Goal: Task Accomplishment & Management: Complete application form

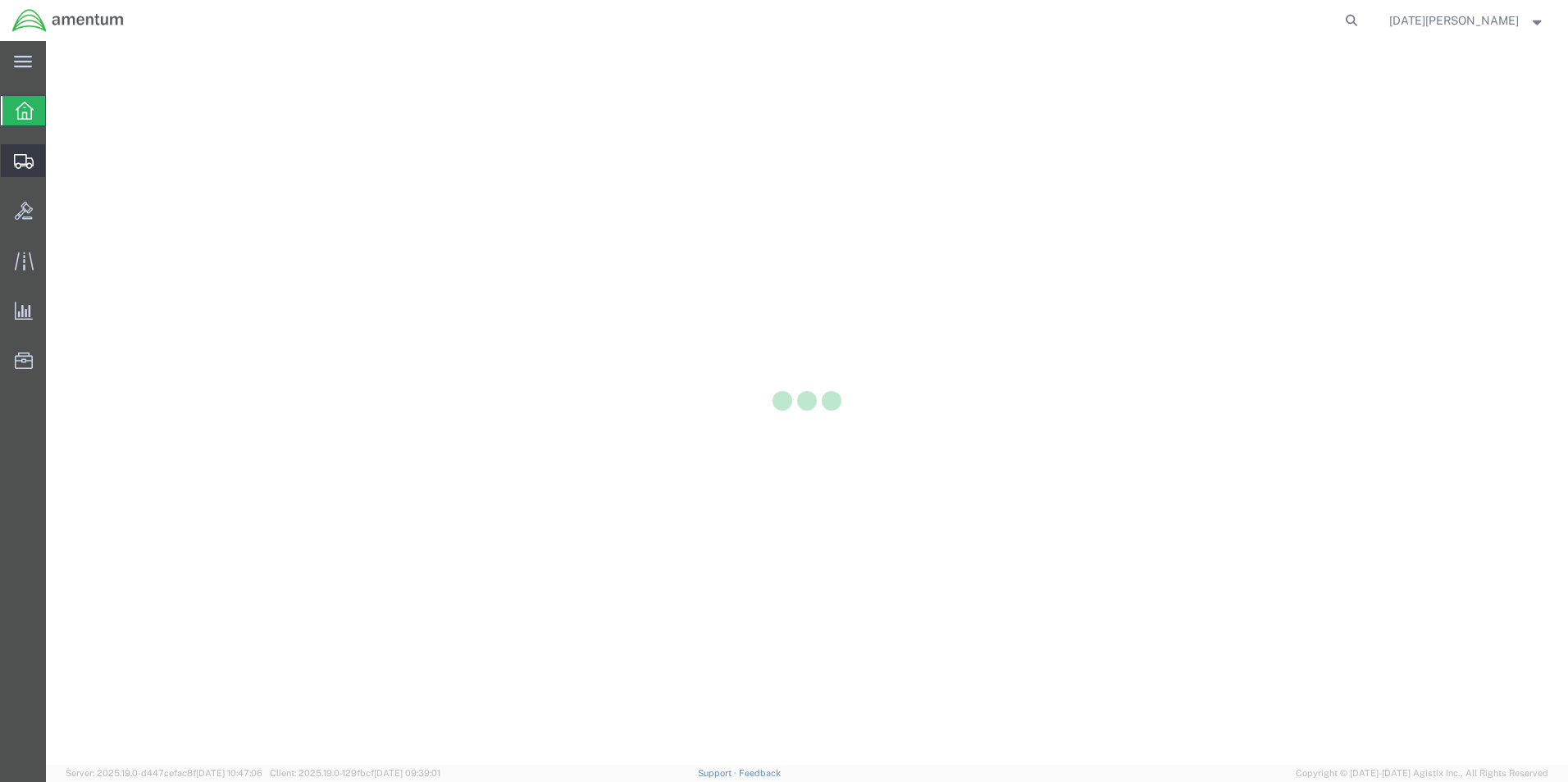
click at [23, 162] on icon at bounding box center [24, 162] width 20 height 15
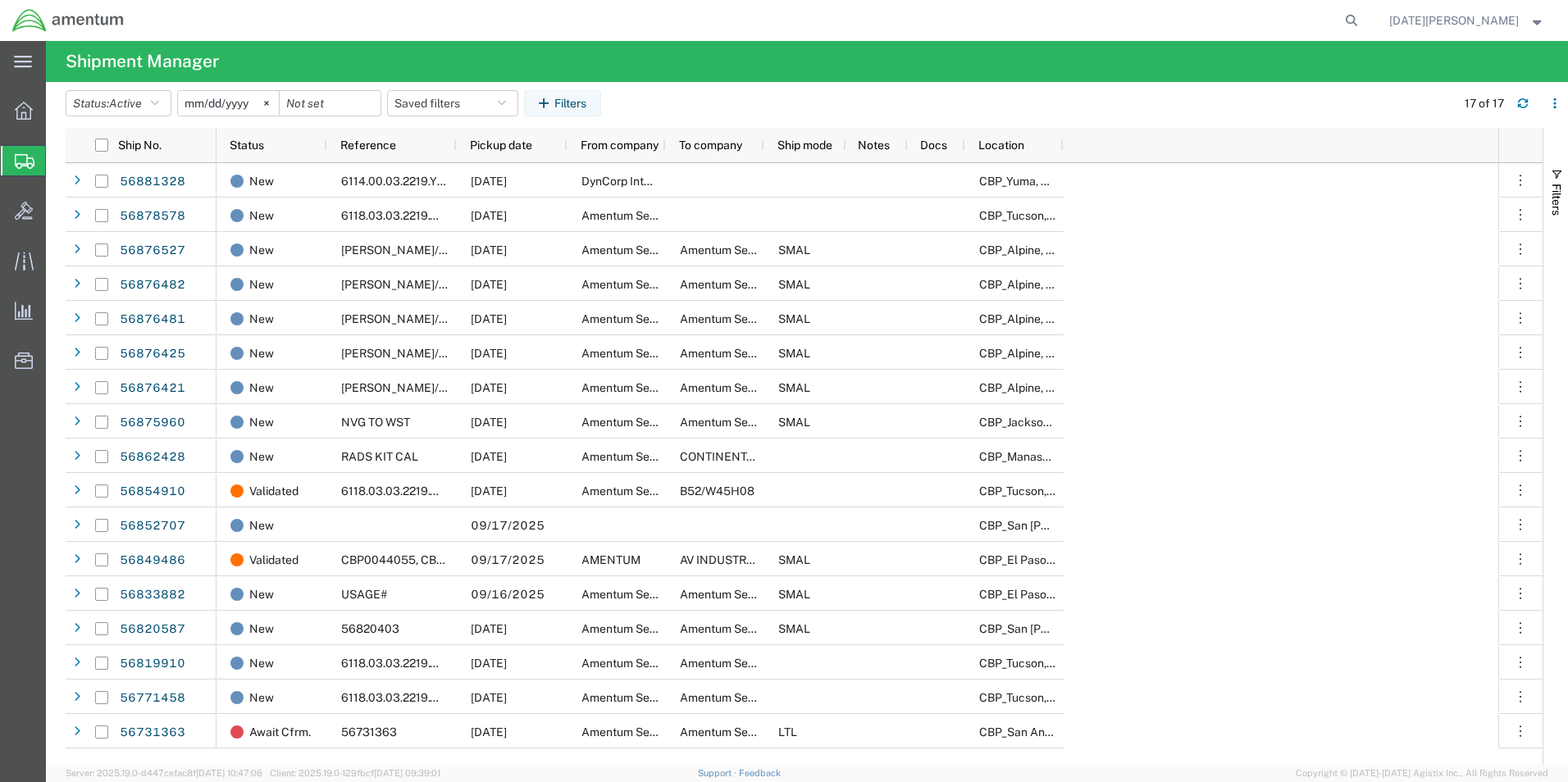
click at [0, 0] on span "Create from Template" at bounding box center [0, 0] width 0 height 0
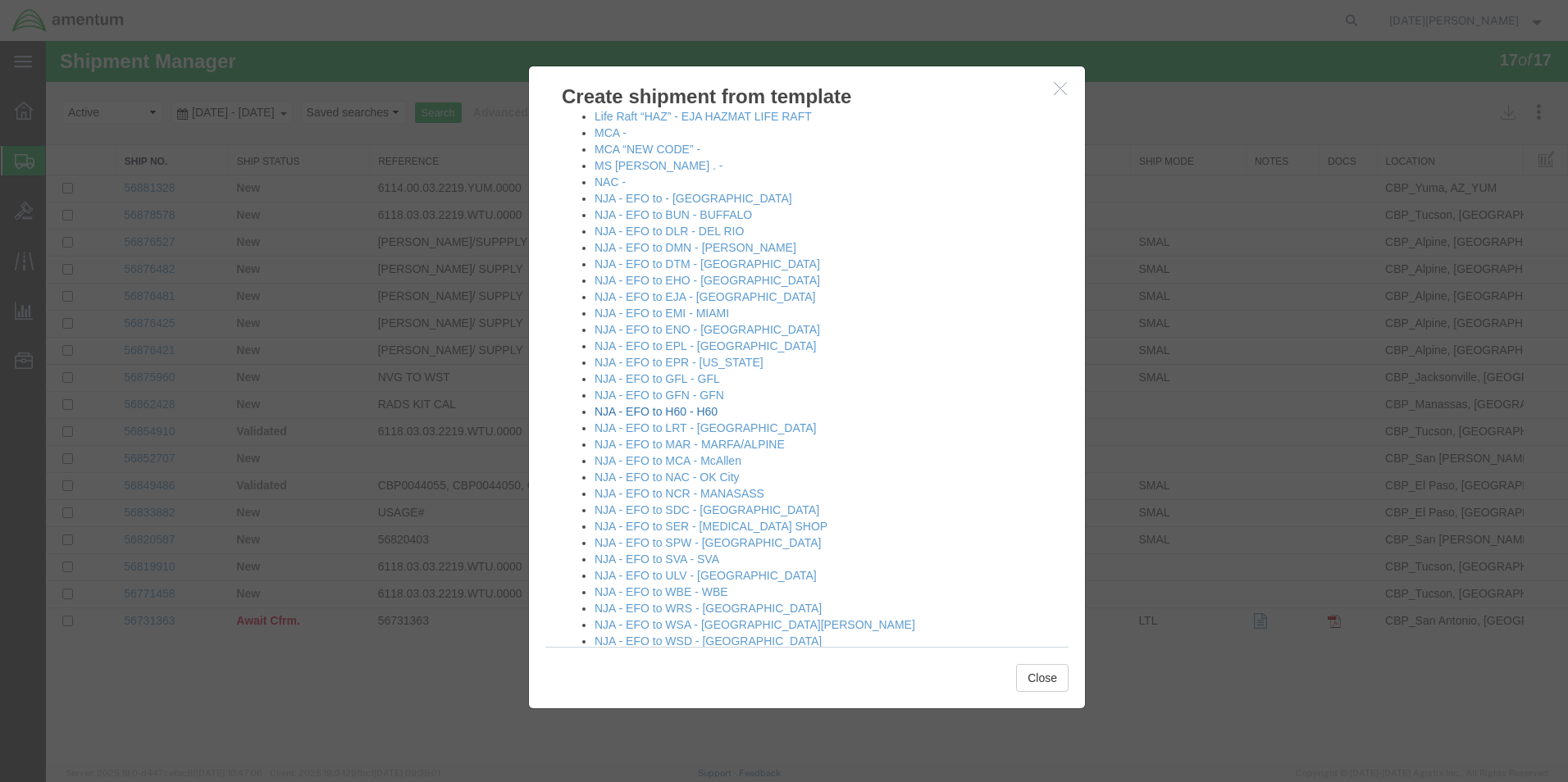
scroll to position [984, 0]
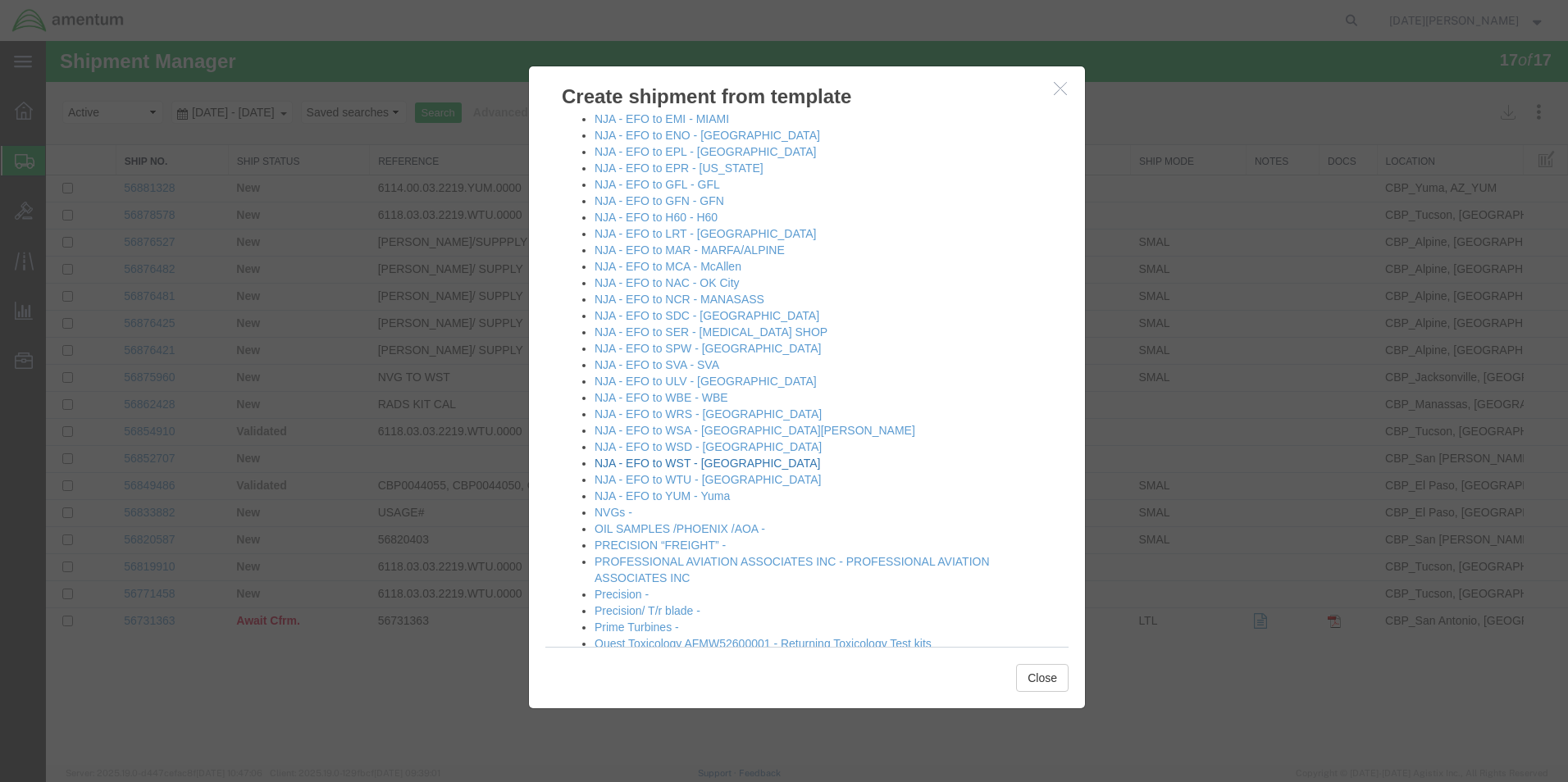
click at [737, 468] on link "NJA - EFO to WST - [GEOGRAPHIC_DATA]" at bounding box center [707, 463] width 226 height 13
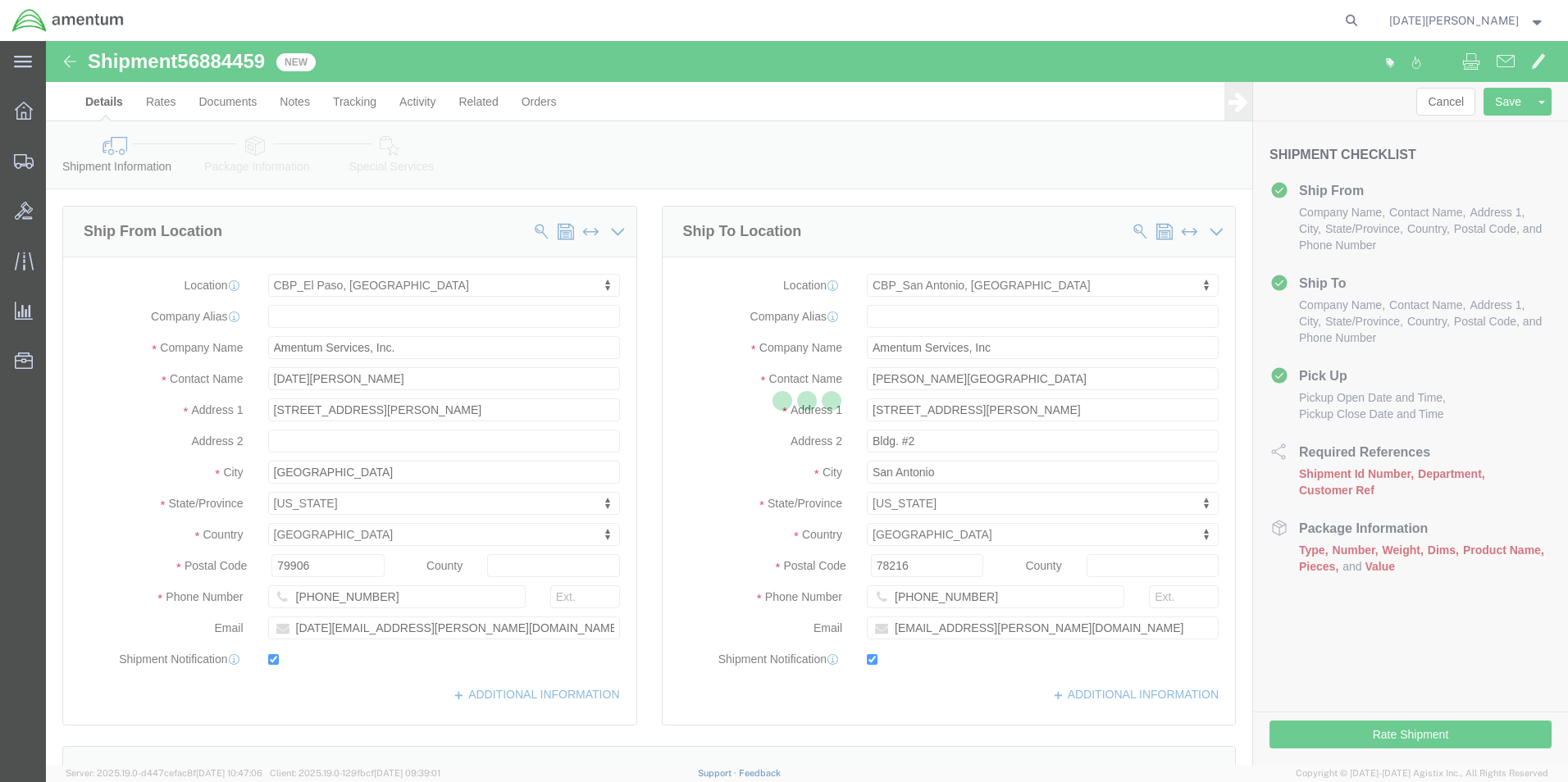
select select "49939"
select select "49945"
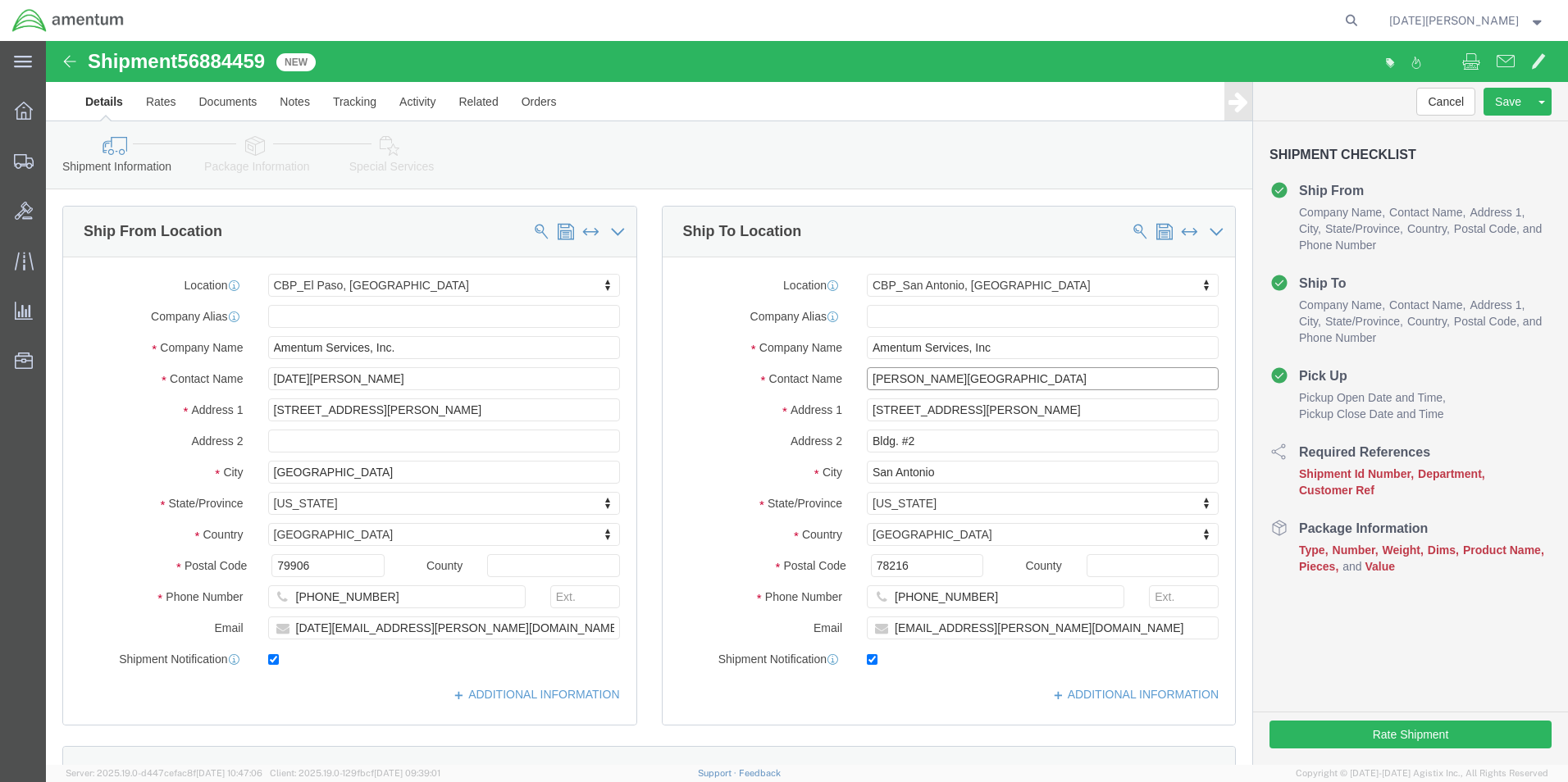
click input "[PERSON_NAME][GEOGRAPHIC_DATA]"
drag, startPoint x: 987, startPoint y: 382, endPoint x: 799, endPoint y: 370, distance: 188.4
click div "Location [GEOGRAPHIC_DATA], [GEOGRAPHIC_DATA] My Profile Location [PHONE_NUMBER…"
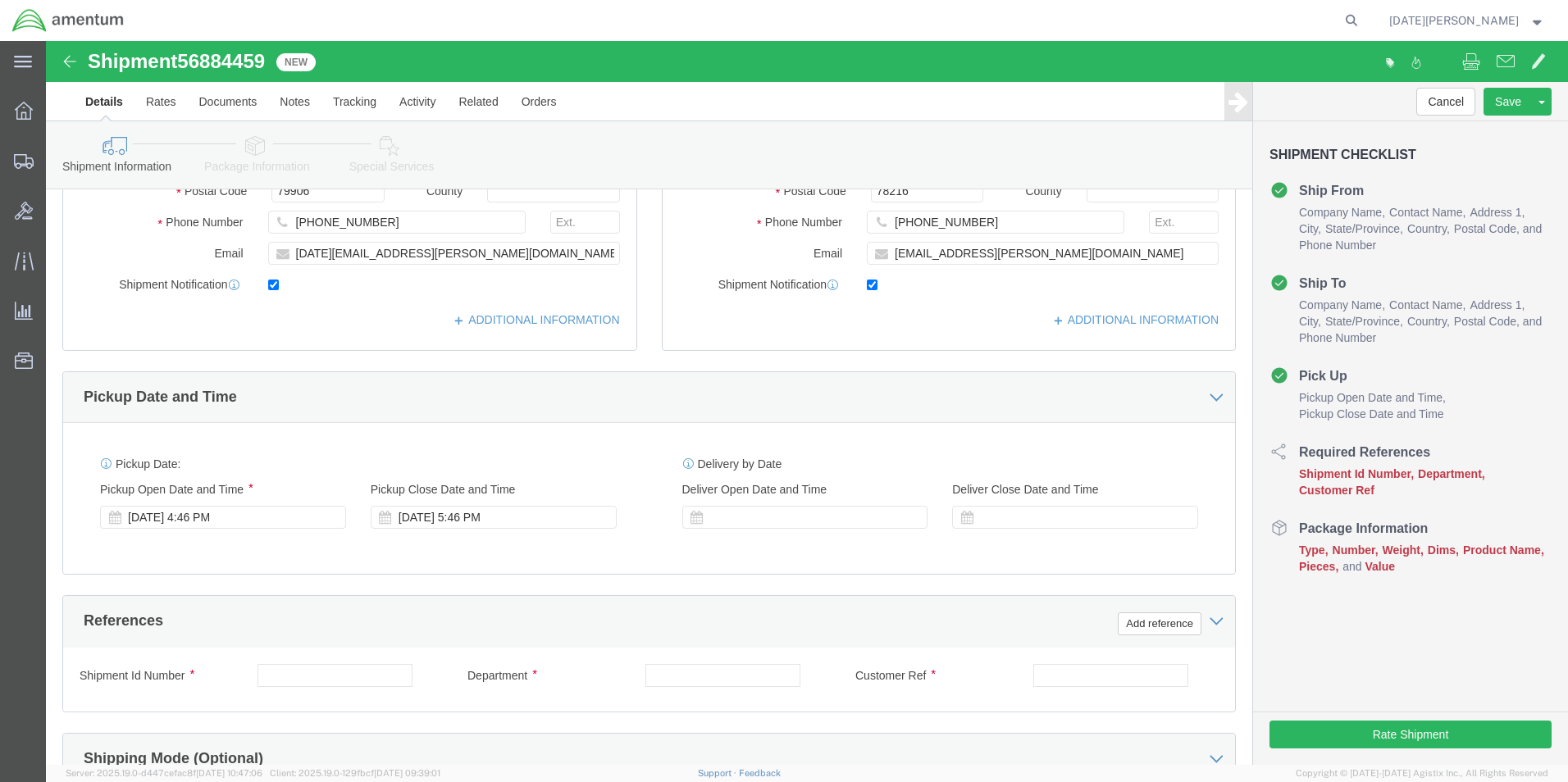
scroll to position [410, 0]
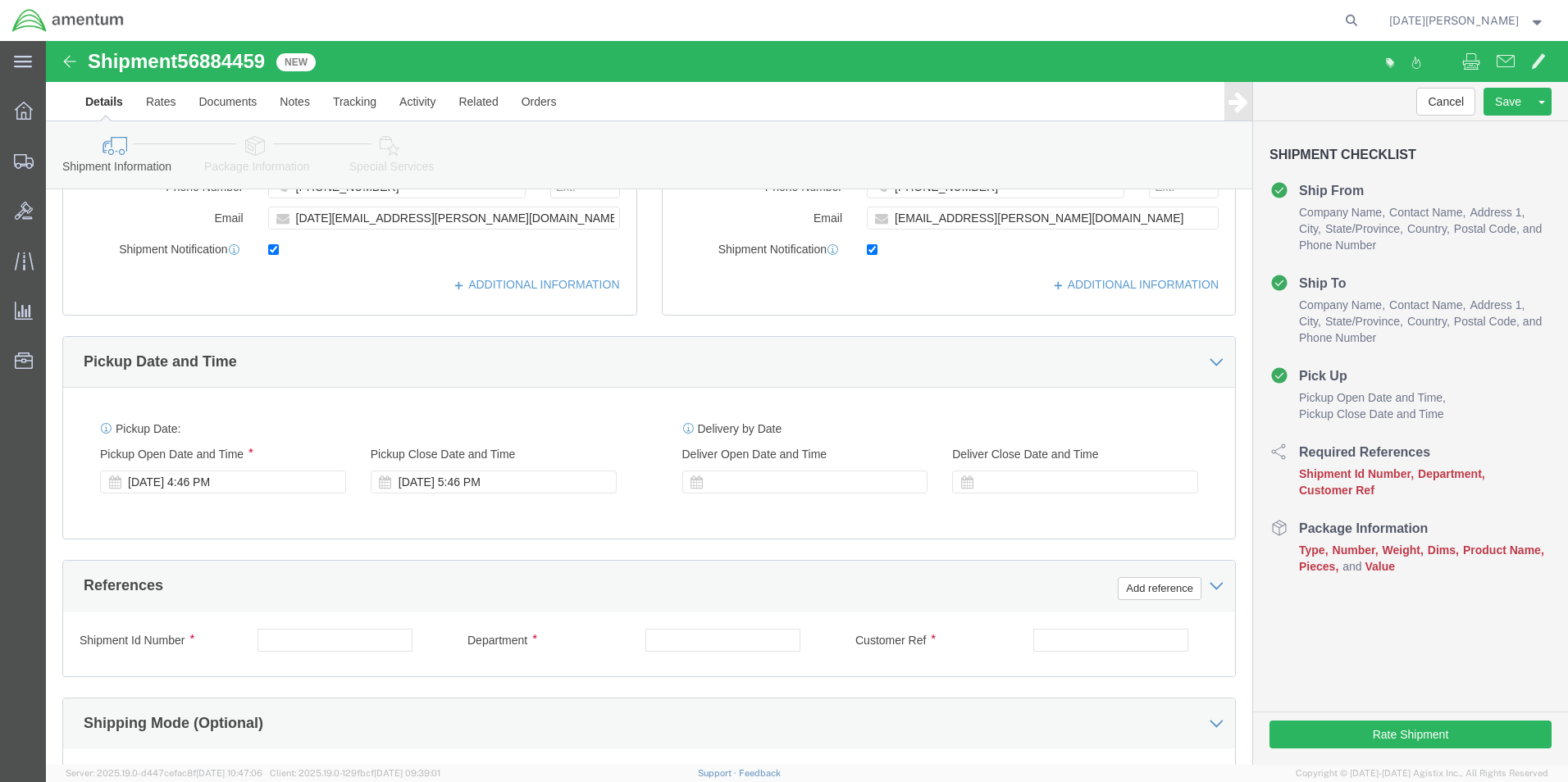
type input "SUPPLY DEPARTMENT"
click input "text"
type input "SEVERAL ORDERS"
type input "CBP"
paste input "SEVERAL ORDERS"
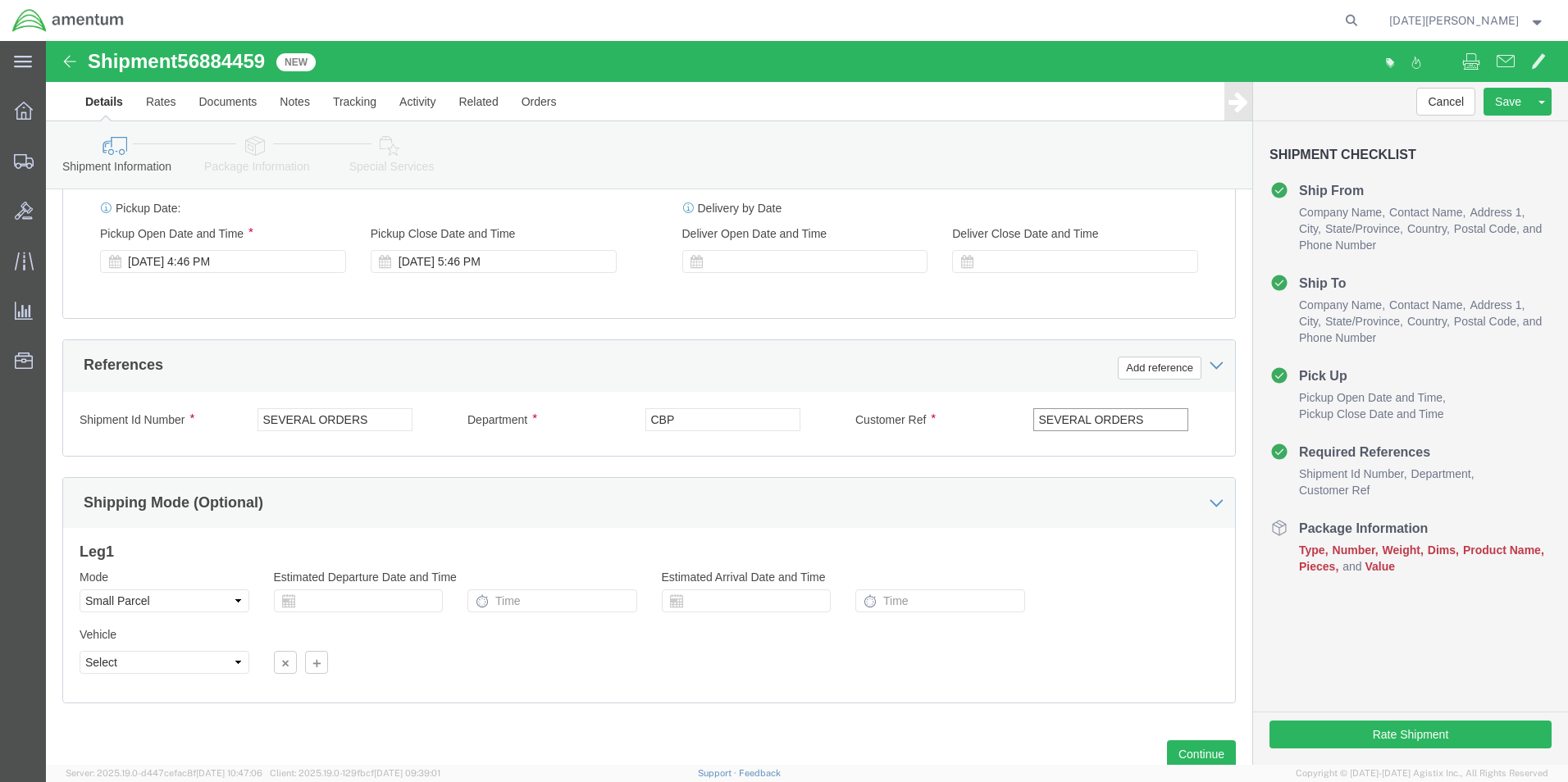
scroll to position [684, 0]
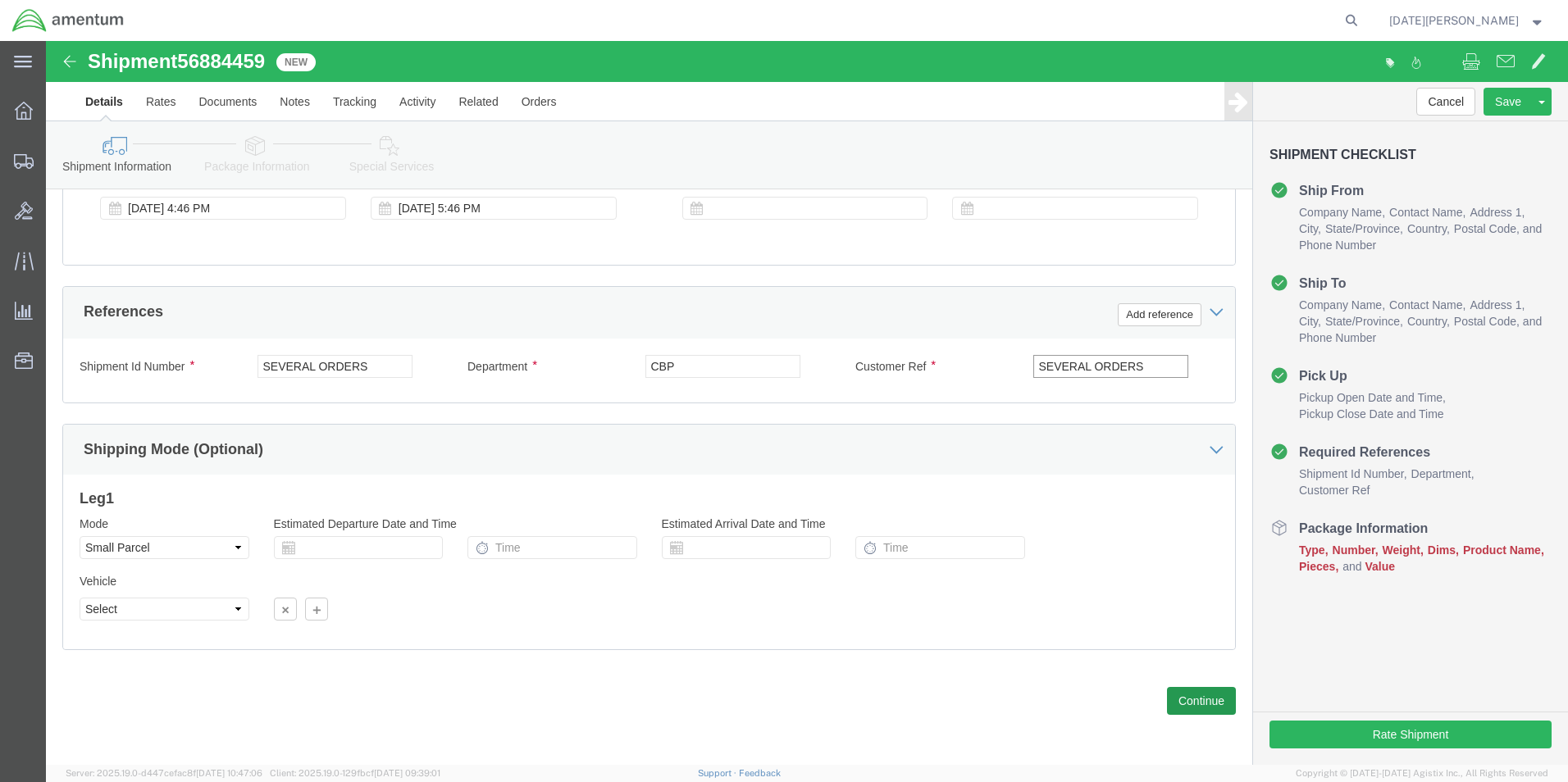
type input "SEVERAL ORDERS"
click button "Continue"
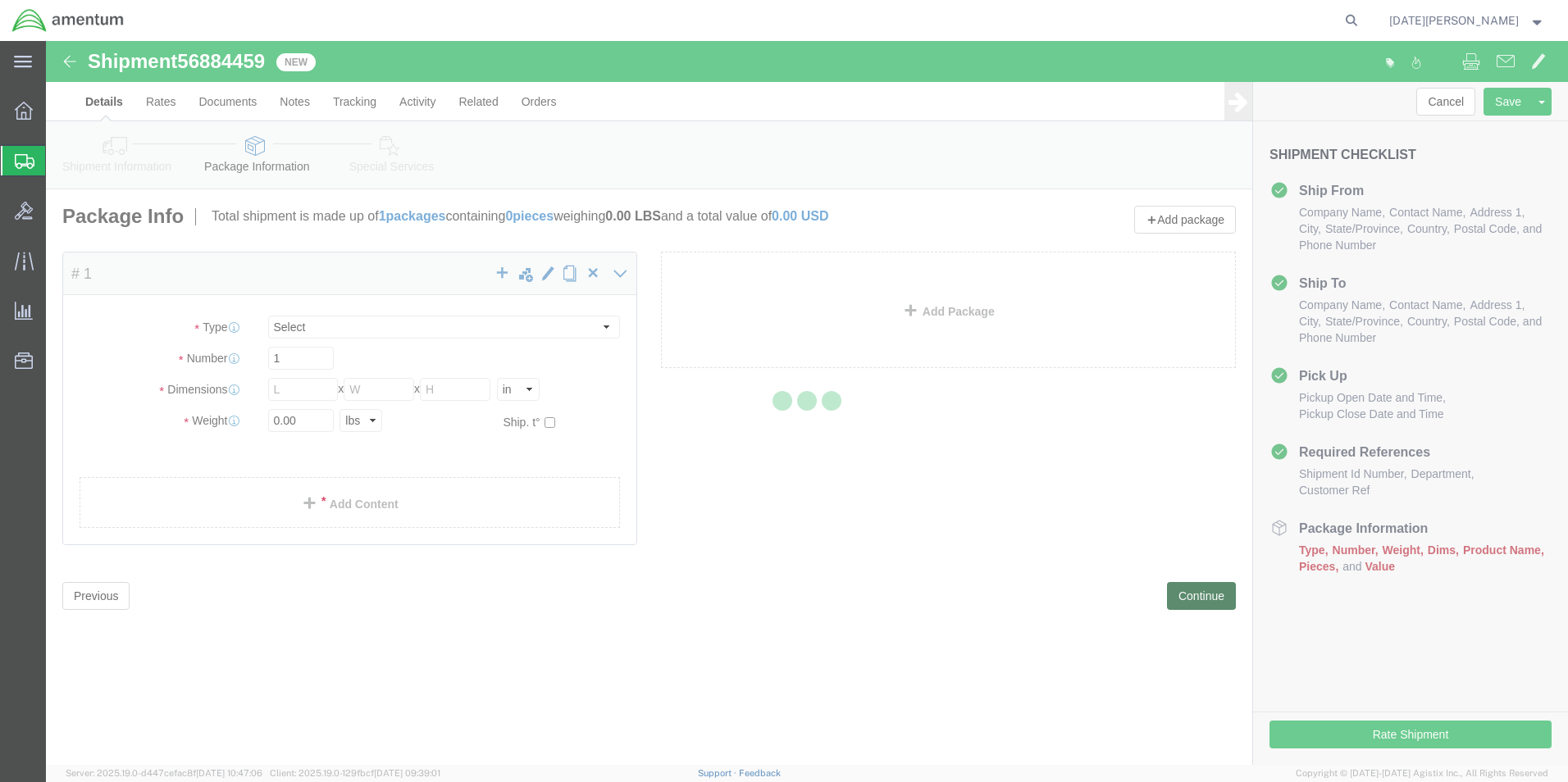
select select "YRPK"
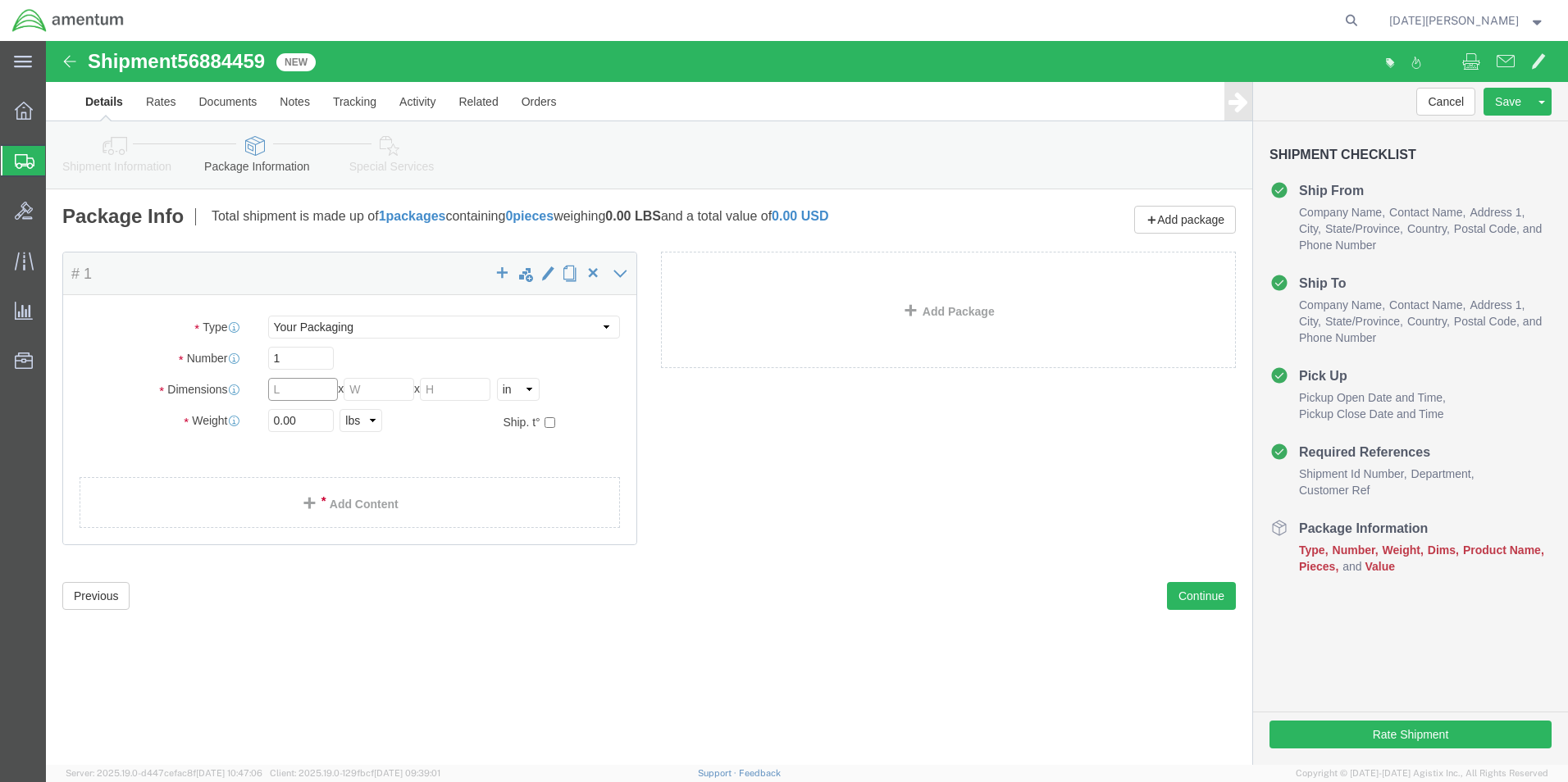
click input "text"
type input "17.5"
click input "text"
type input "12"
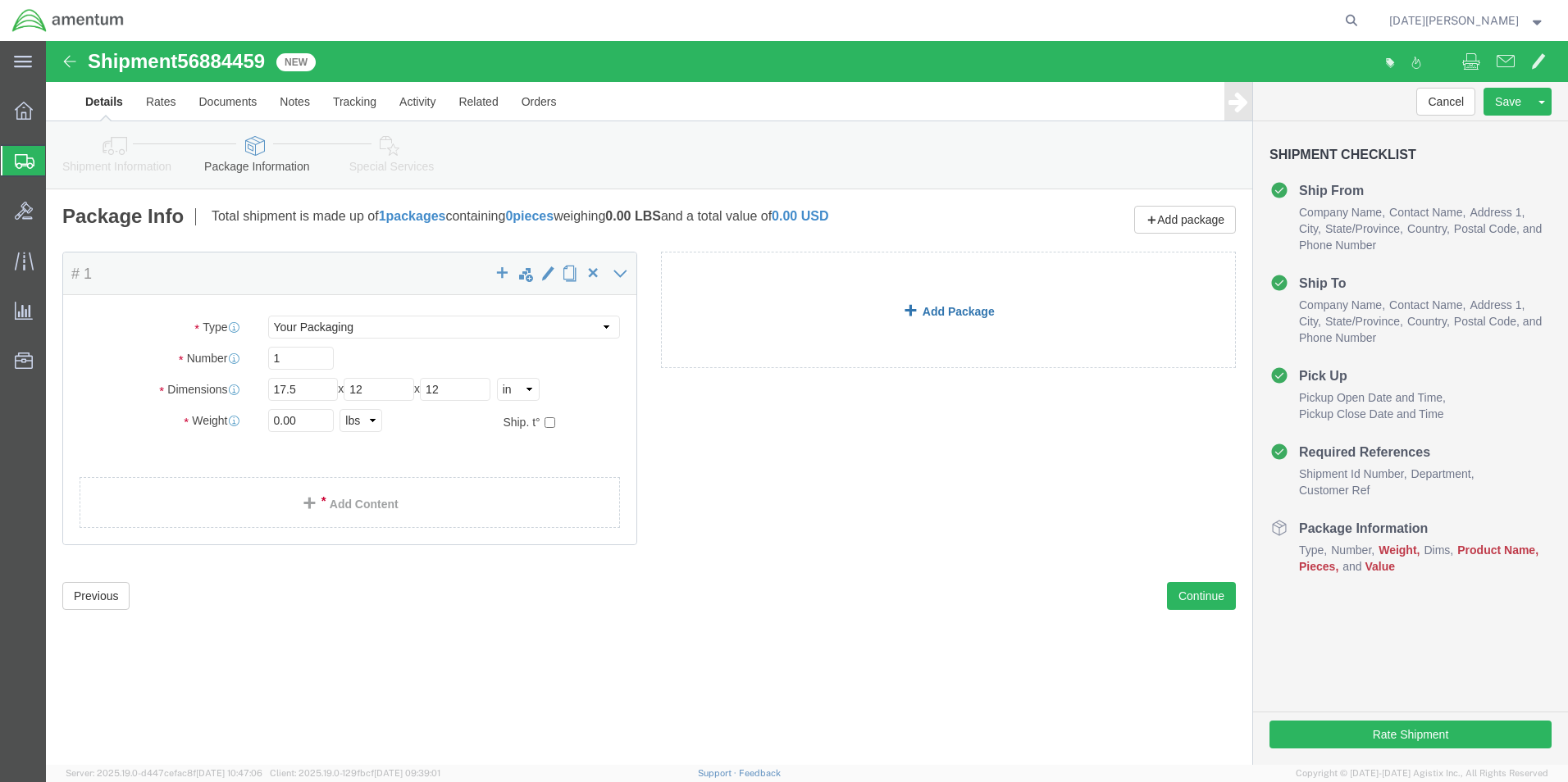
click link "Add Package"
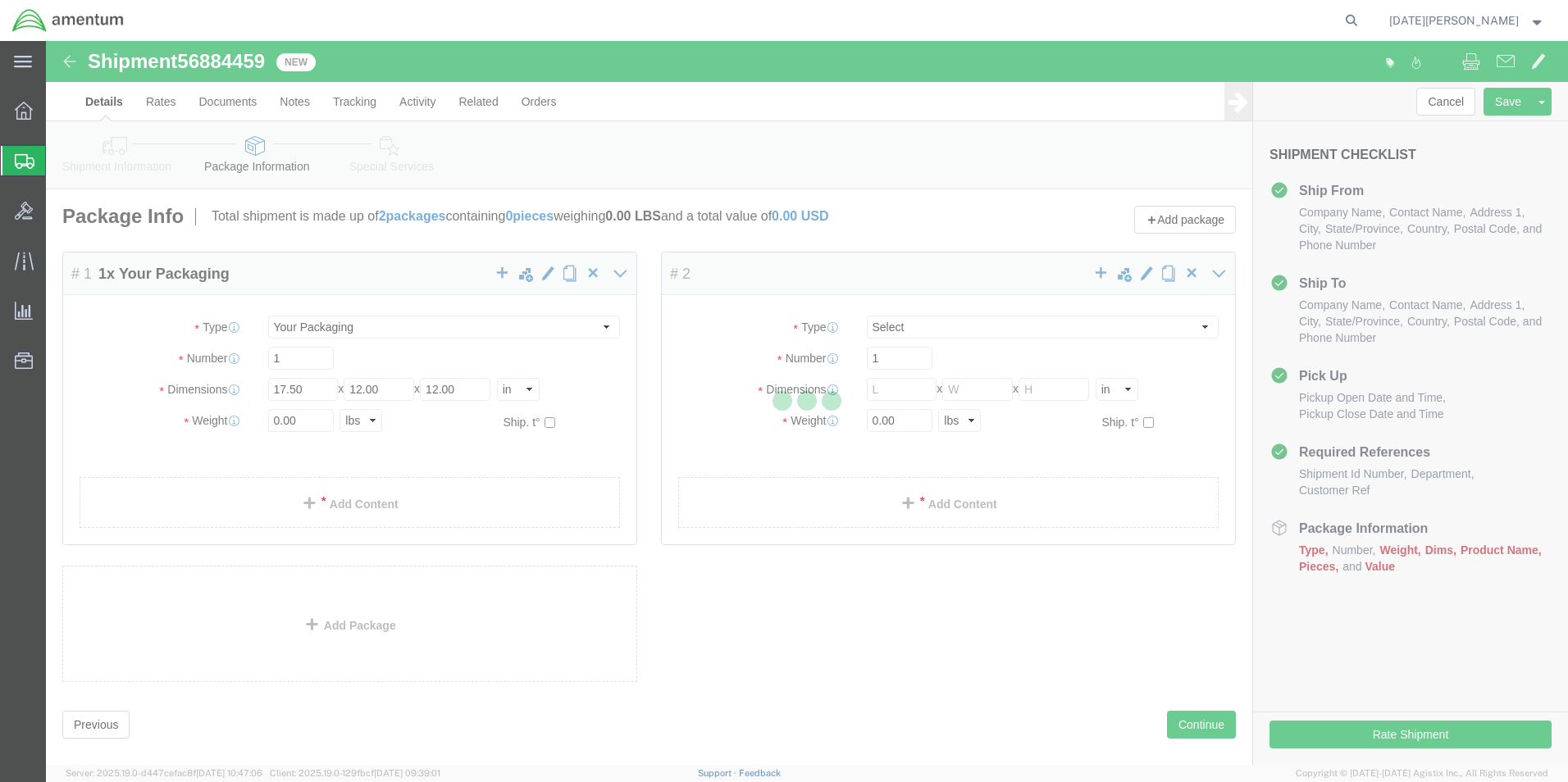
select select "YRPK"
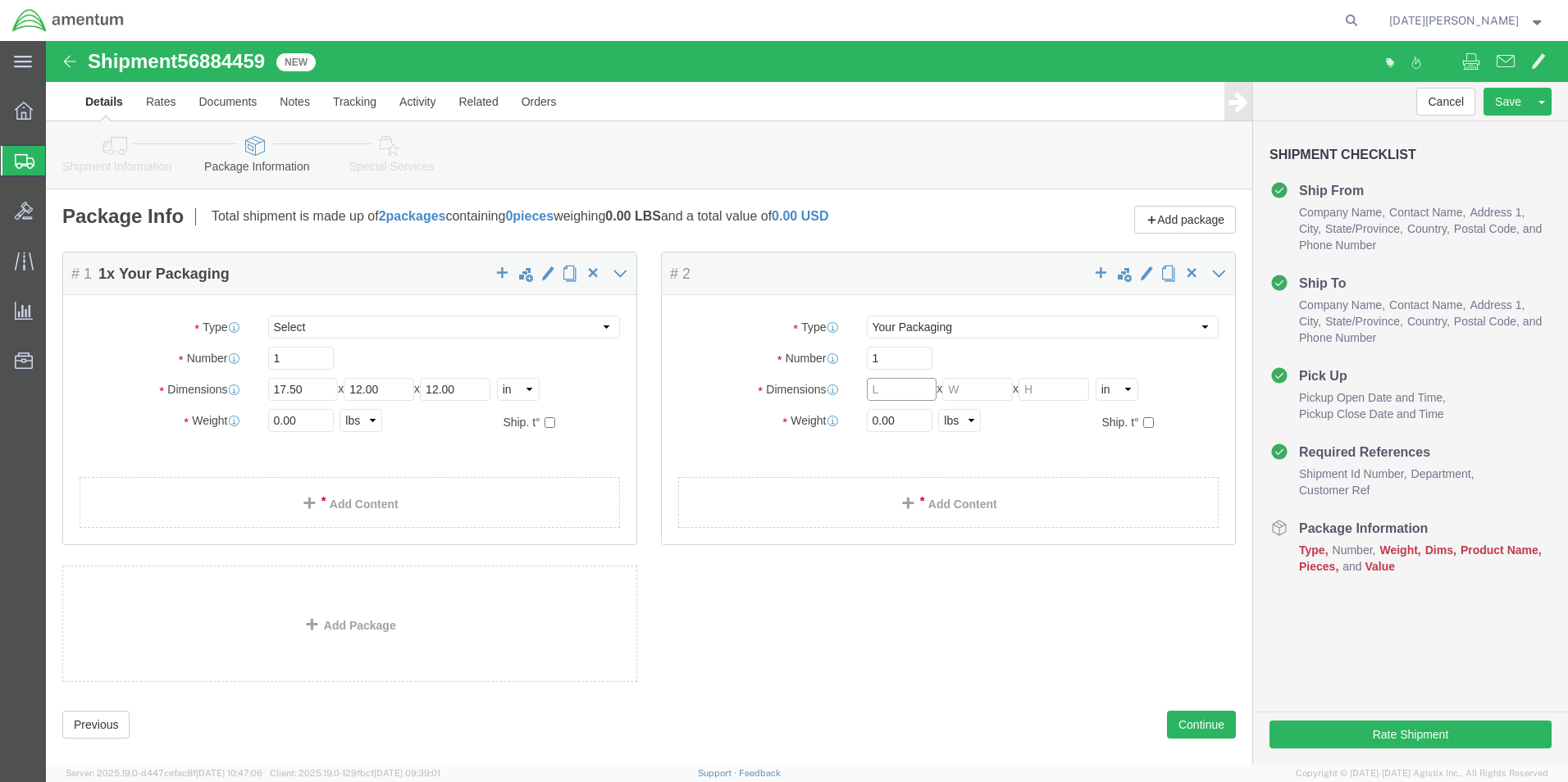
click input "text"
click input "0.00"
type input "0"
type input "6.00"
click link "Add Content"
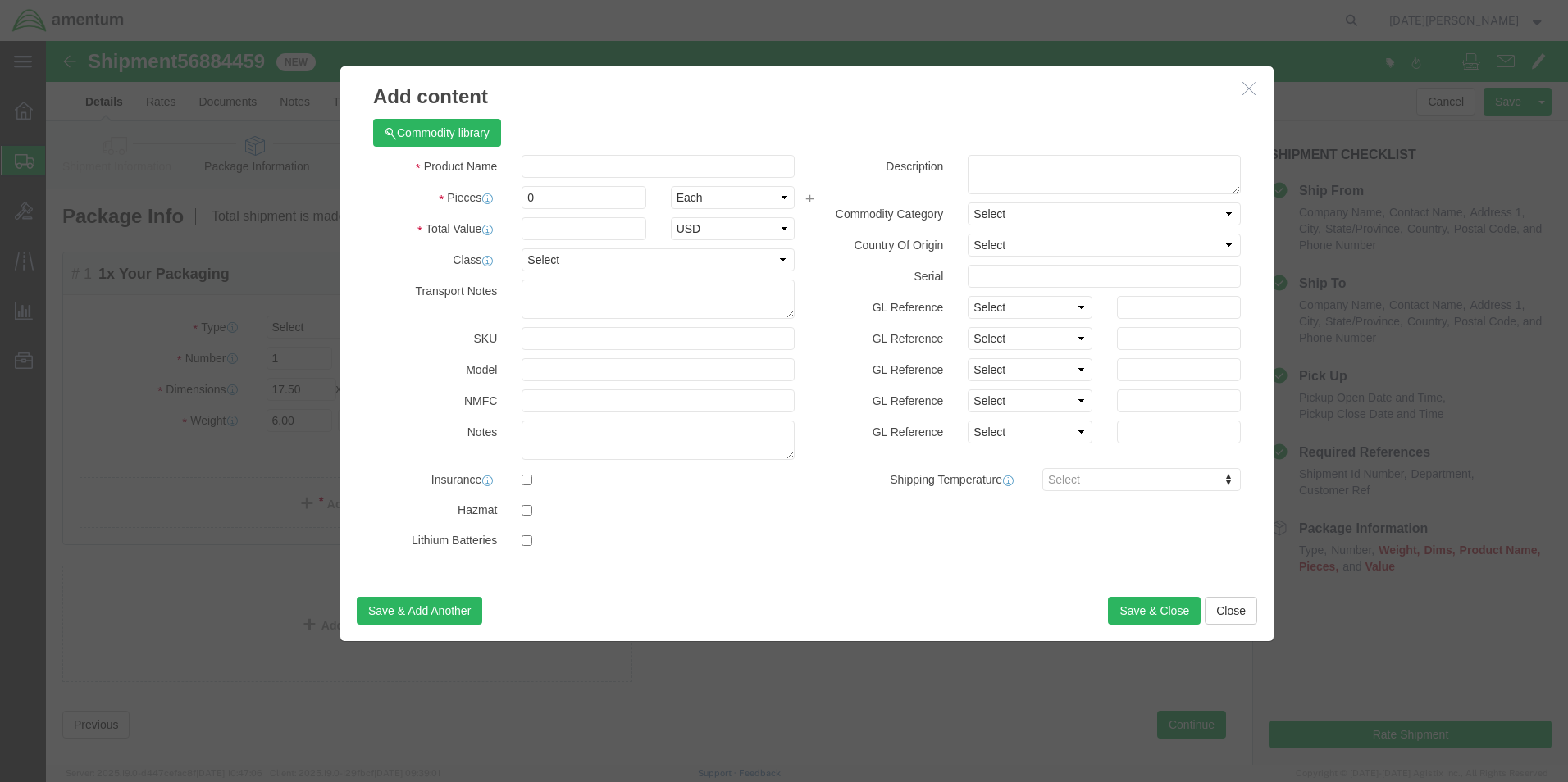
click div "Commodity library"
click input "text"
type input "A/C PARTS"
select select "US"
click input "0"
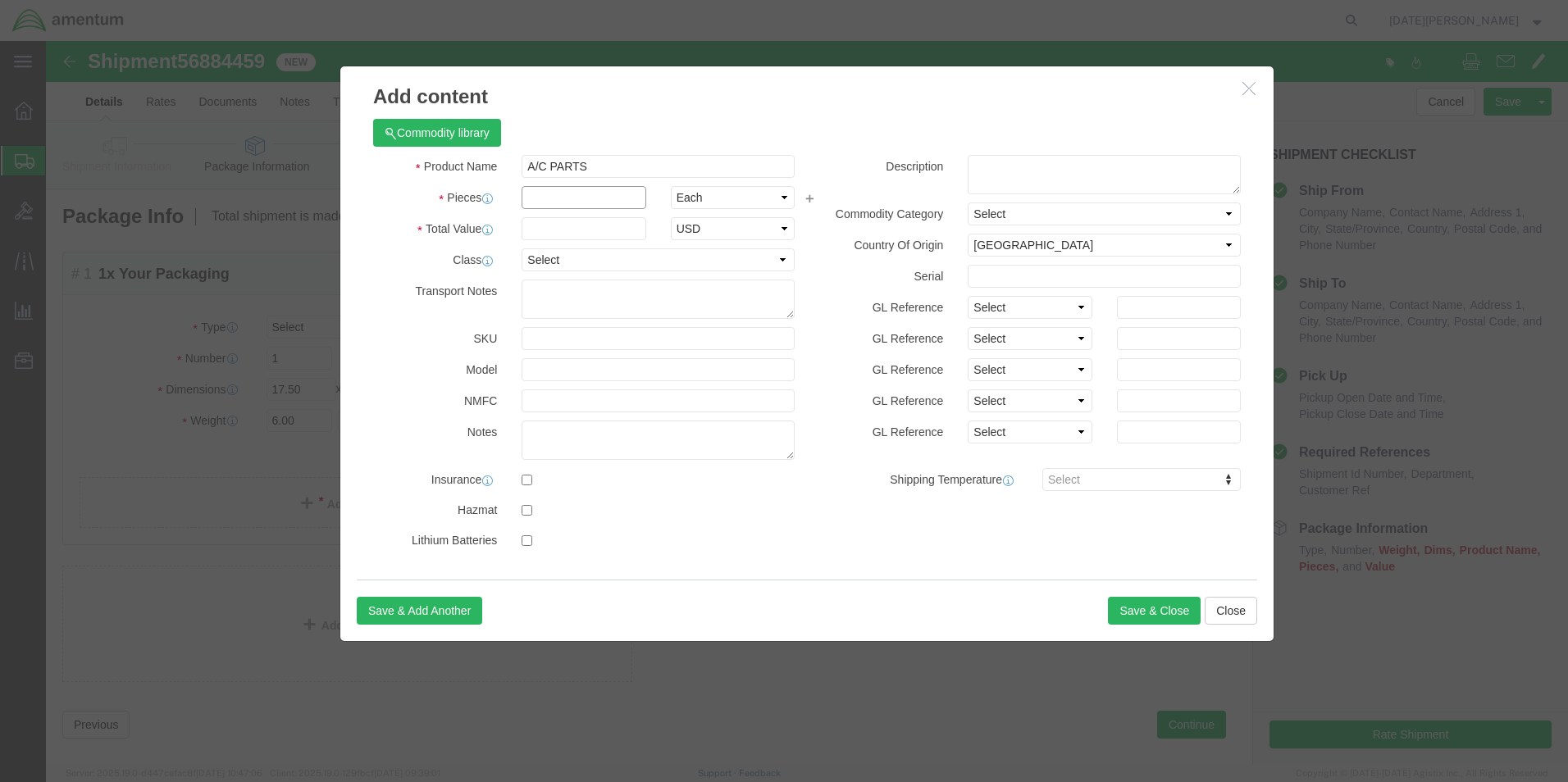
click input "text"
type input "7"
click div "Product Name A/C PARTS Pieces 7 Select Bag Barrels 100Board Feet Bottle Box Bli…"
click input "text"
type input "5"
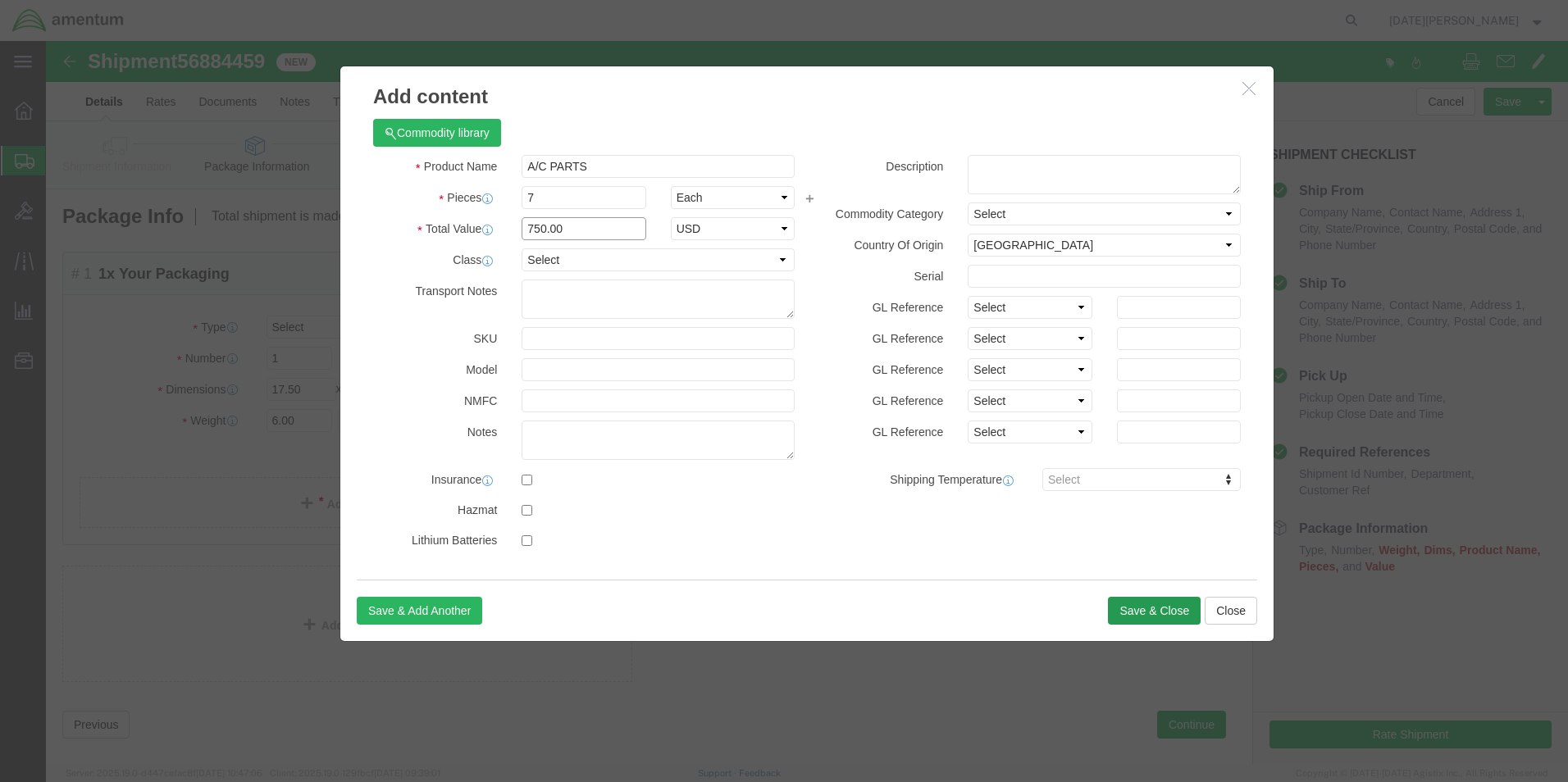
type input "750.00"
click button "Save & Close"
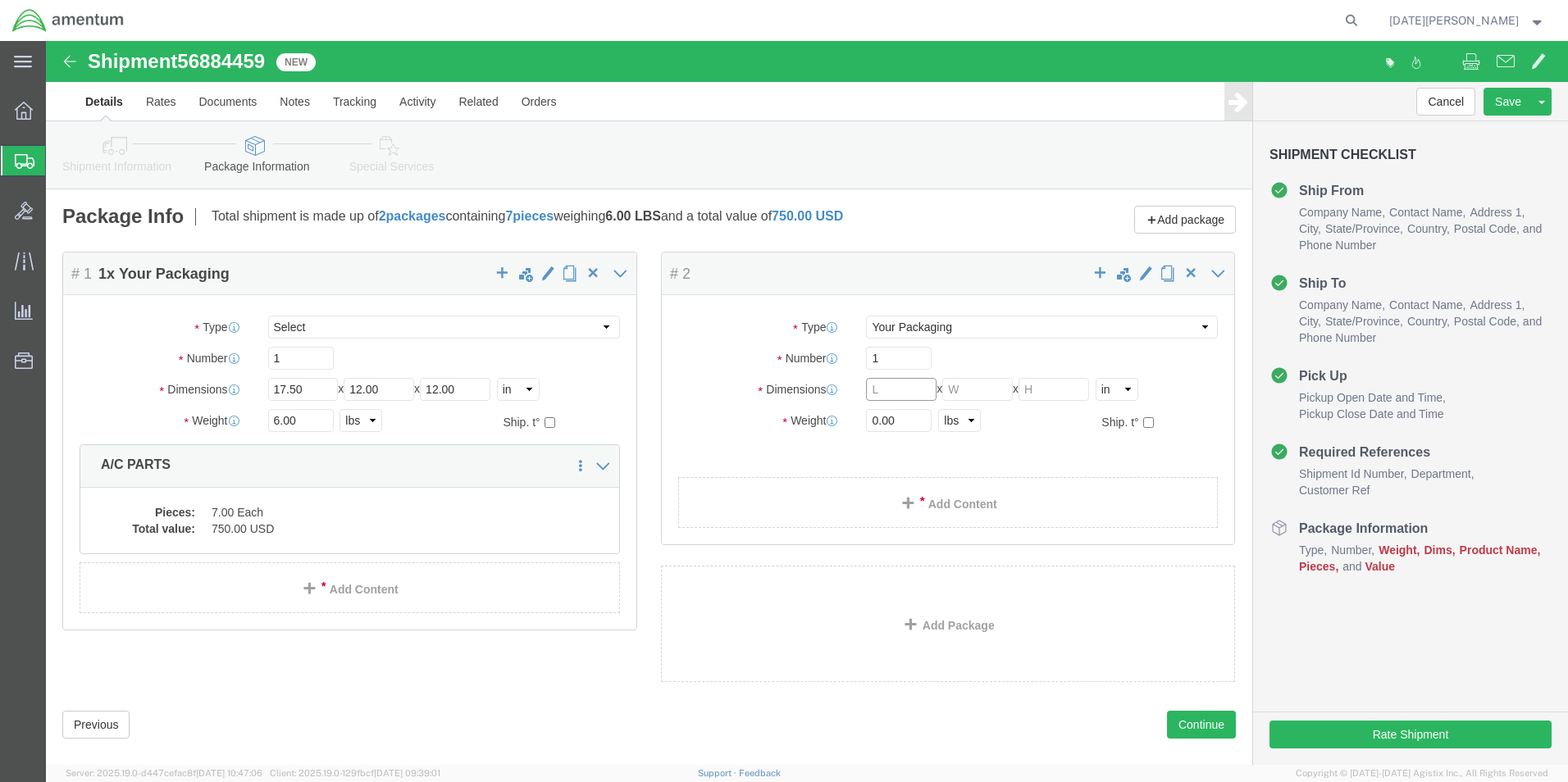
click input "text"
type input "24"
type input "10"
click input "0.00"
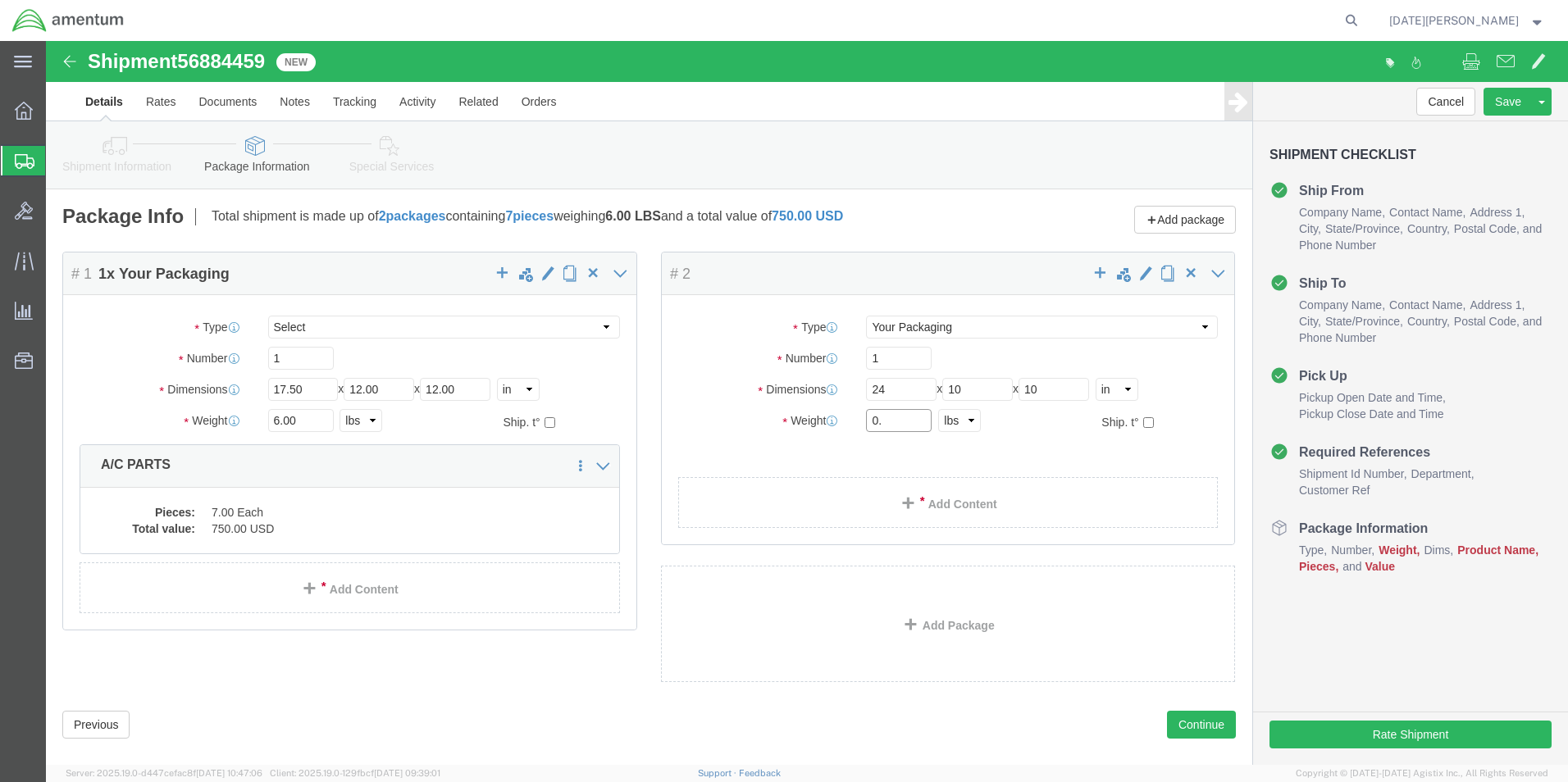
type input "0"
type input "5"
click ul
click button "Continue"
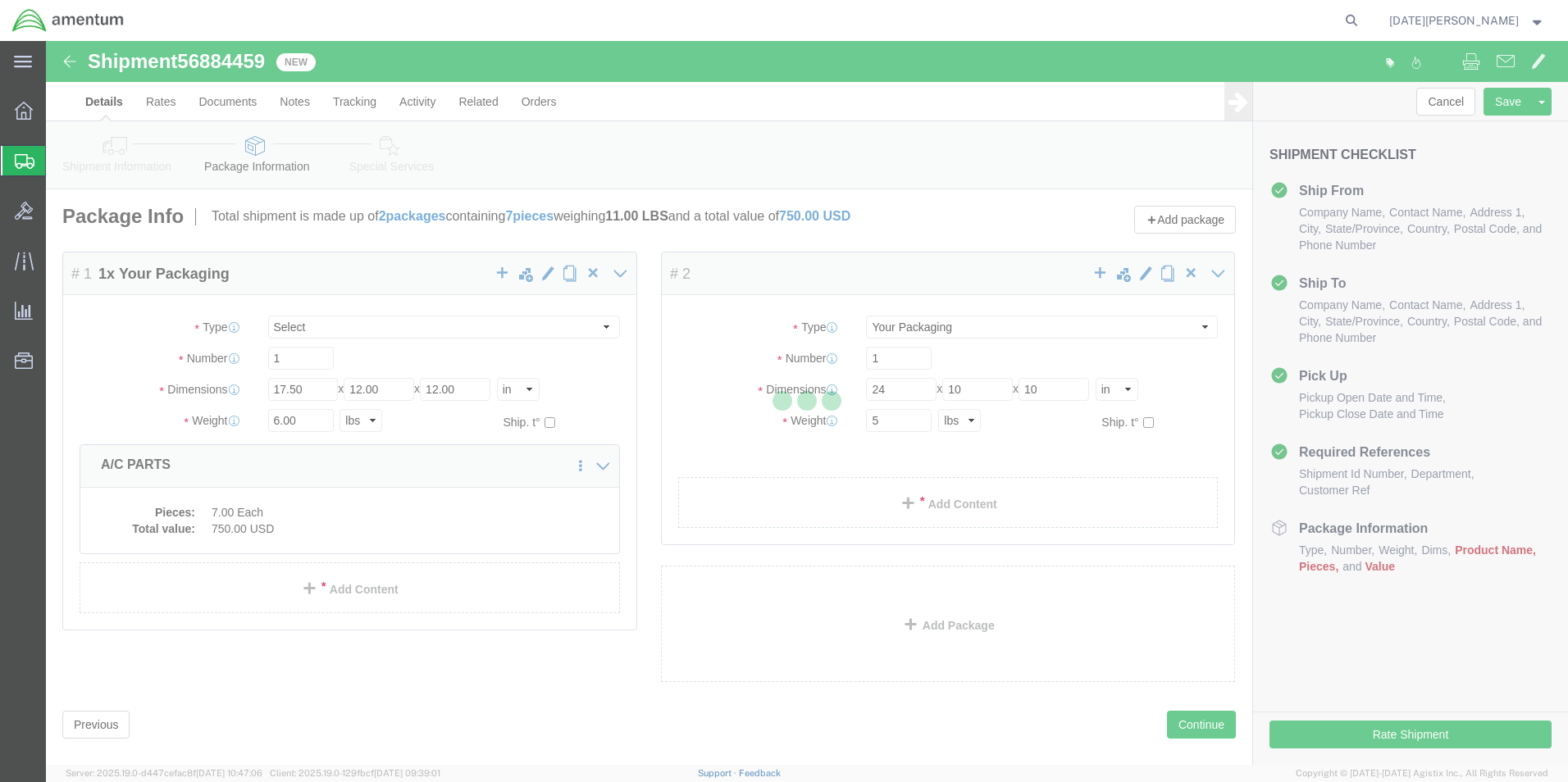
select select
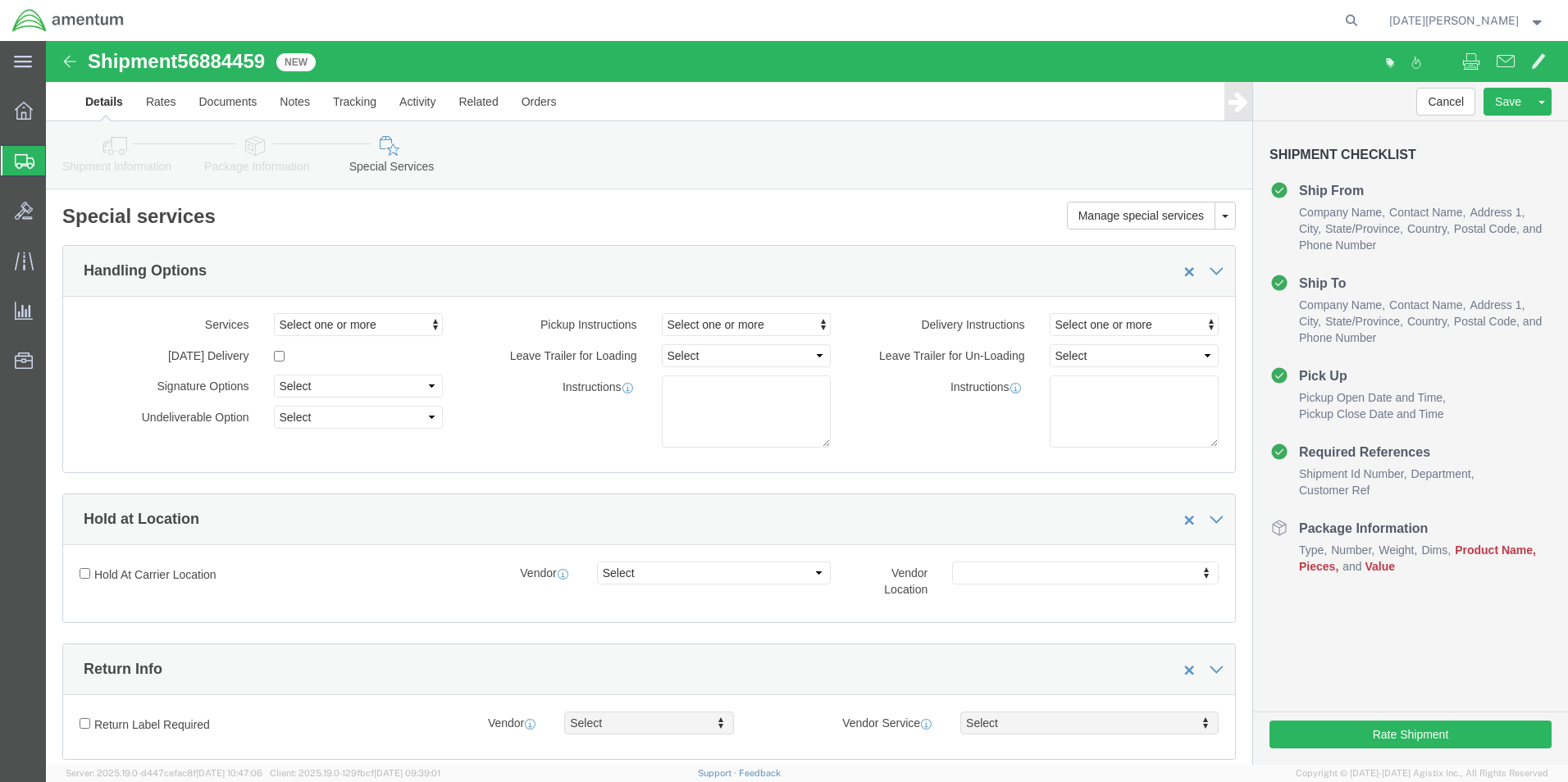
select select "DEPARTMENT"
click link "Package Information"
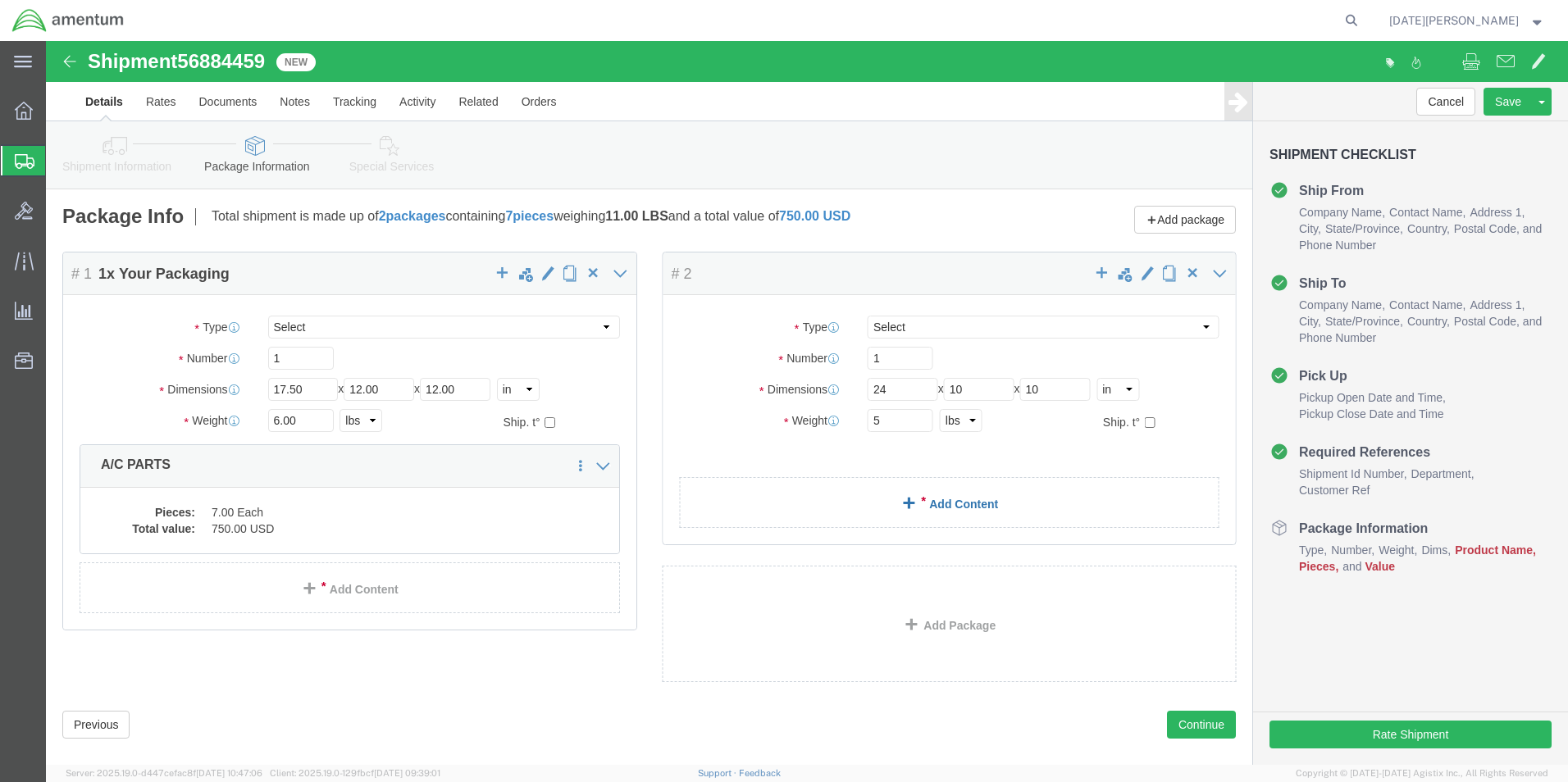
click link "Add Content"
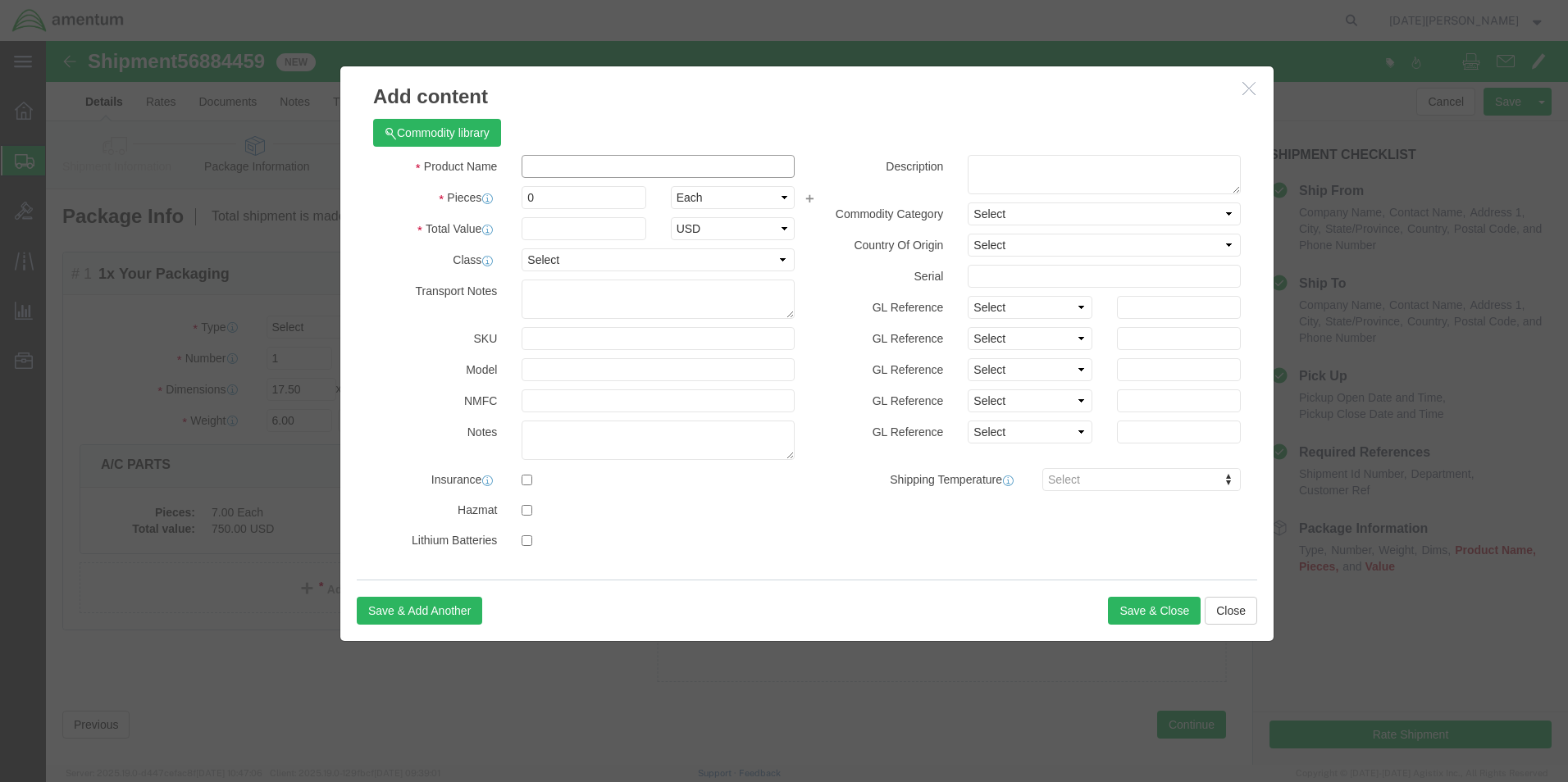
click input "text"
type input "oil cooler"
type input "1"
type input "1000.00"
click button "Save & Close"
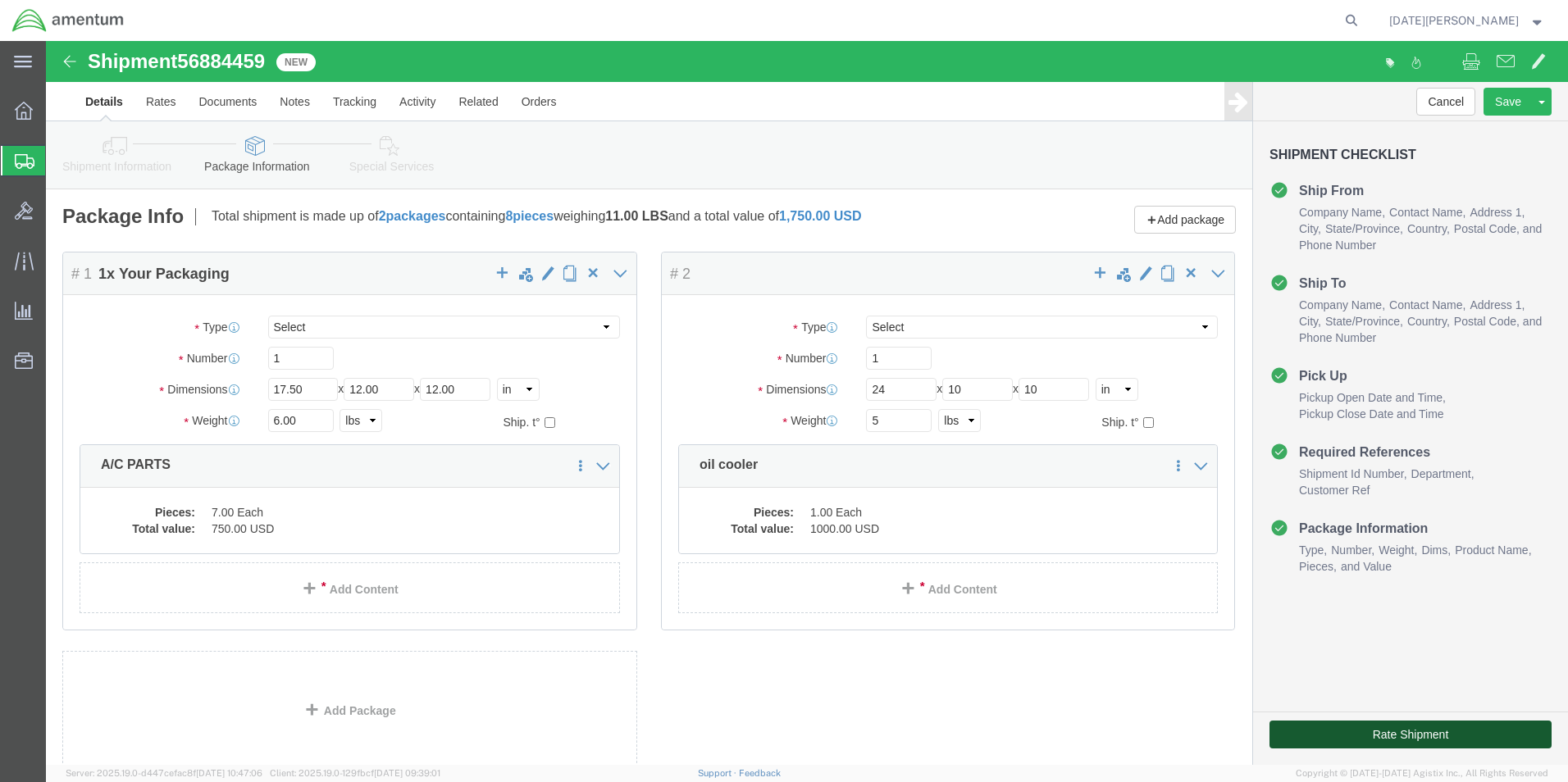
click button "Rate Shipment"
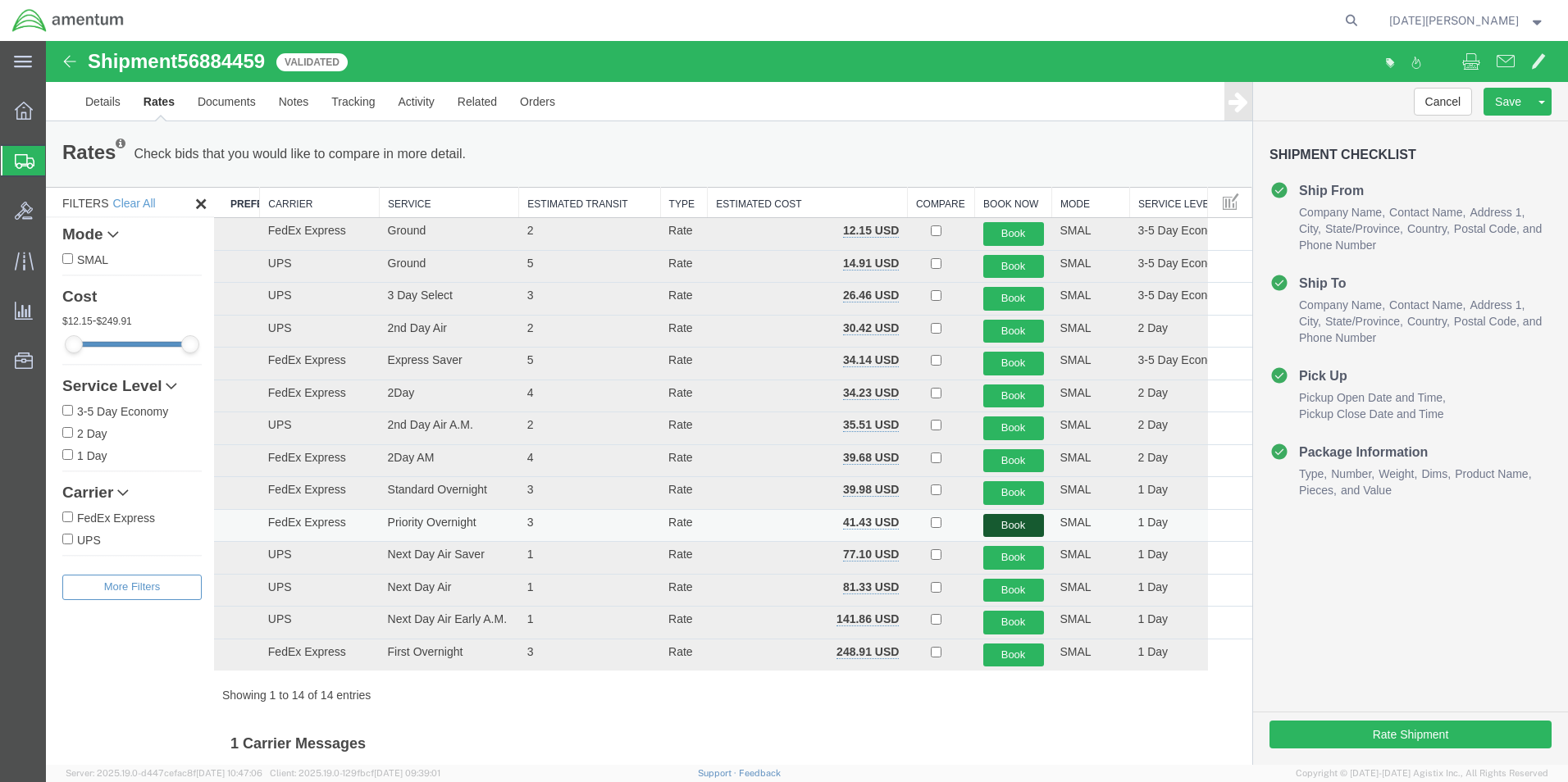
click at [997, 527] on button "Book" at bounding box center [1013, 526] width 61 height 24
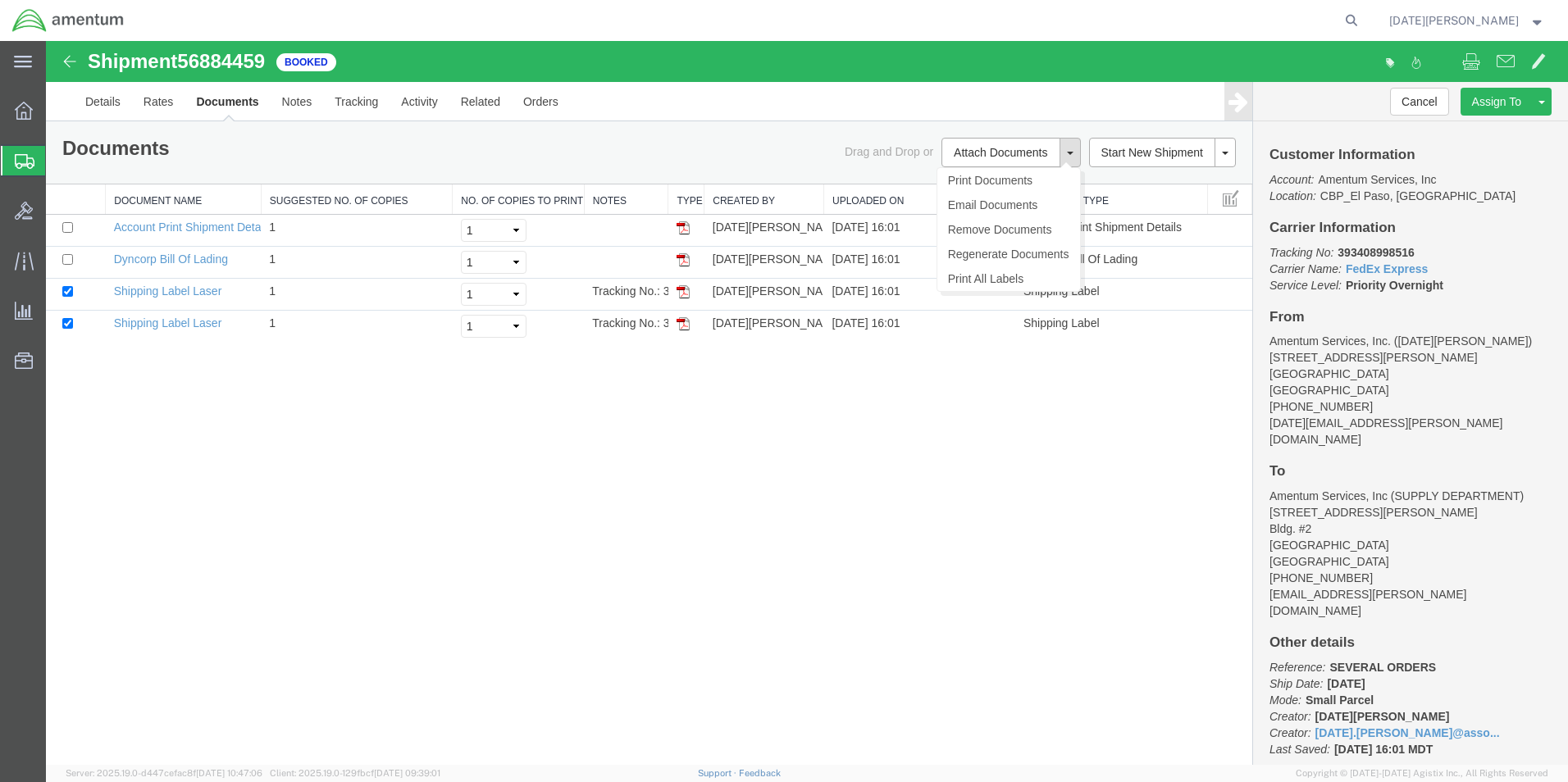
click at [1072, 159] on button at bounding box center [1071, 152] width 21 height 29
click at [1020, 277] on link "Print All Labels" at bounding box center [1009, 279] width 143 height 25
click at [997, 284] on link "Print All Labels" at bounding box center [1009, 279] width 143 height 25
